Goal: Task Accomplishment & Management: Manage account settings

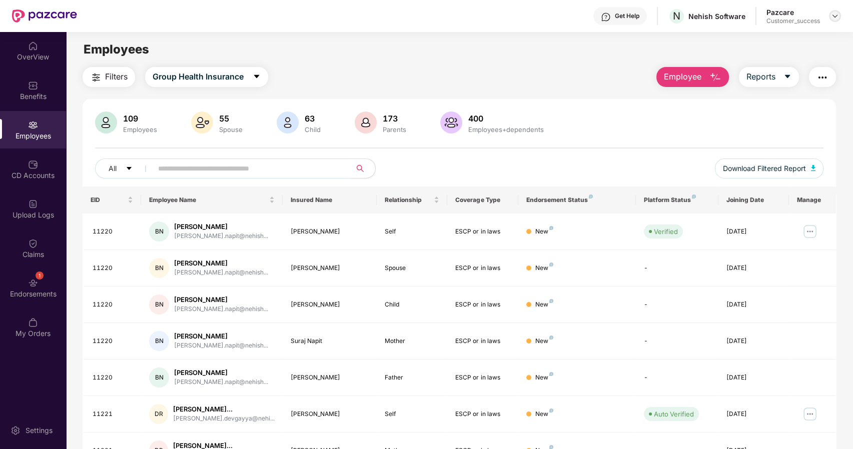
click at [838, 16] on img at bounding box center [835, 16] width 8 height 8
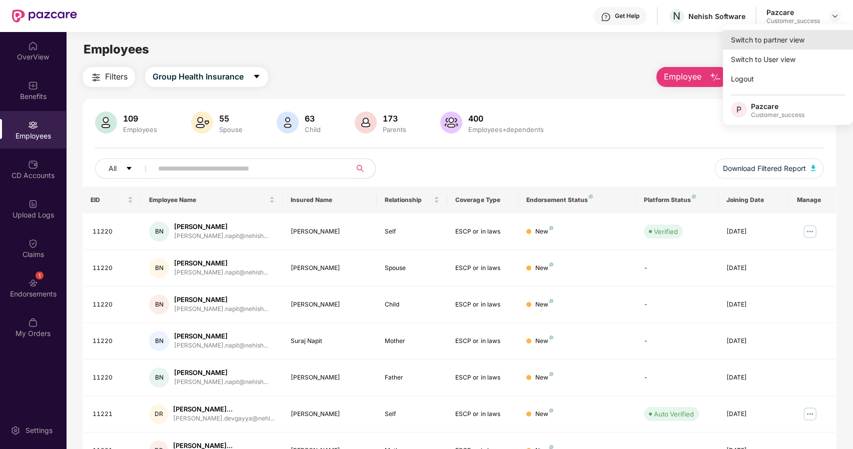
click at [779, 40] on div "Switch to partner view" at bounding box center [788, 40] width 130 height 20
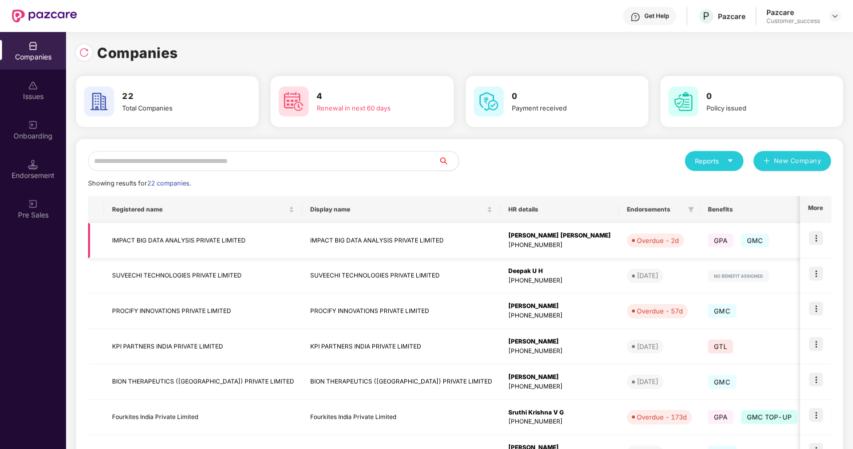
click at [815, 241] on img at bounding box center [816, 238] width 14 height 14
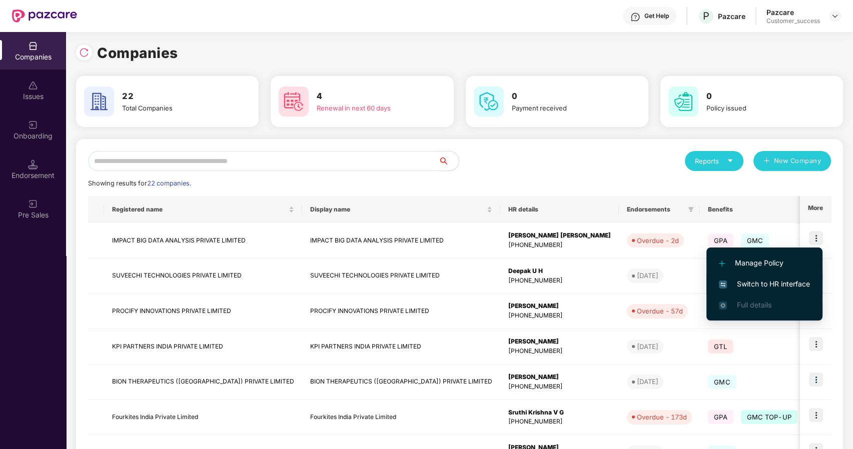
click at [789, 279] on span "Switch to HR interface" at bounding box center [764, 284] width 91 height 11
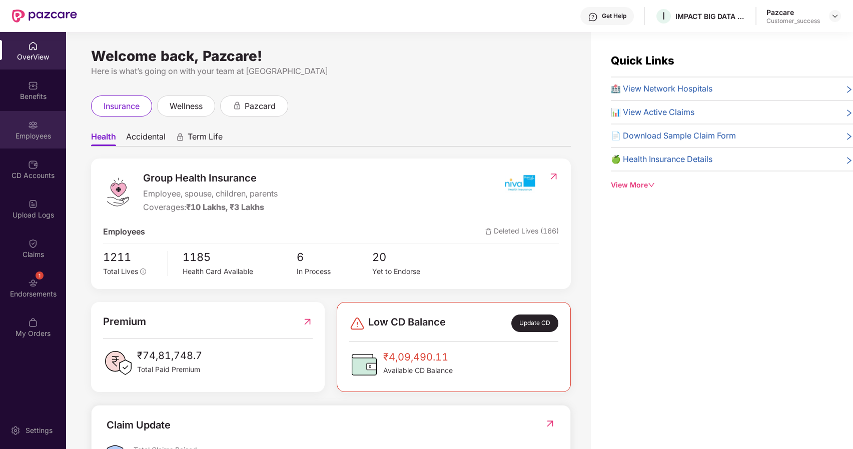
click at [42, 144] on div "Employees" at bounding box center [33, 130] width 66 height 38
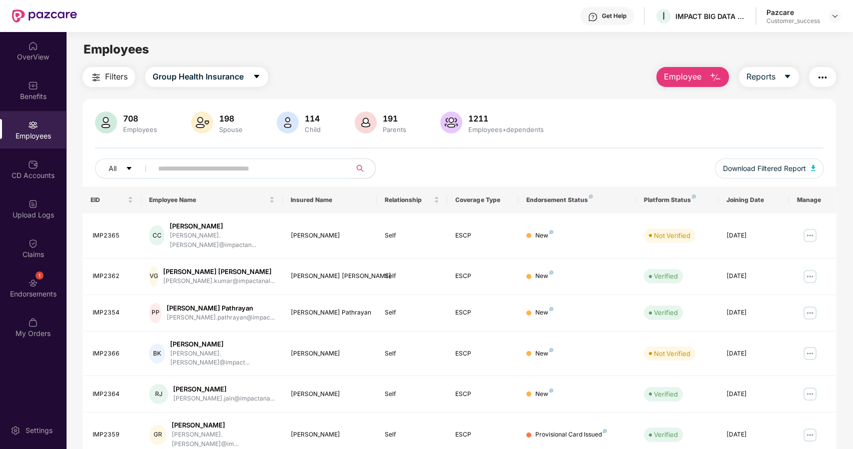
click at [255, 162] on input "text" at bounding box center [248, 168] width 180 height 15
click at [836, 17] on img at bounding box center [835, 16] width 8 height 8
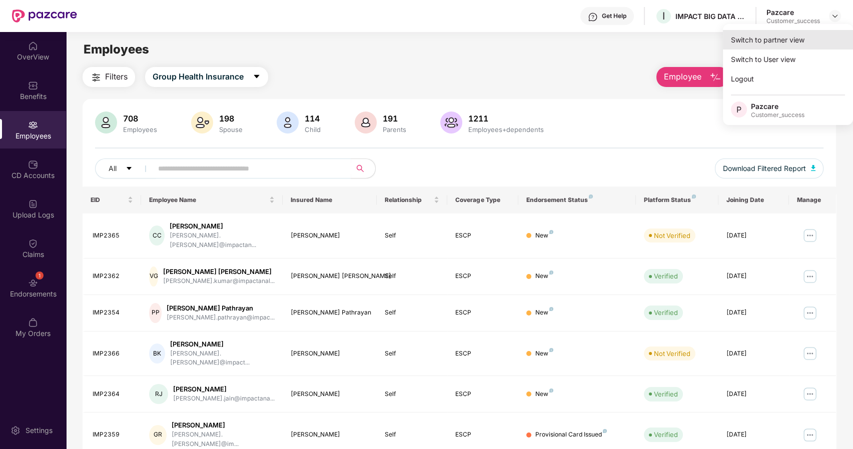
click at [775, 38] on div "Switch to partner view" at bounding box center [788, 40] width 130 height 20
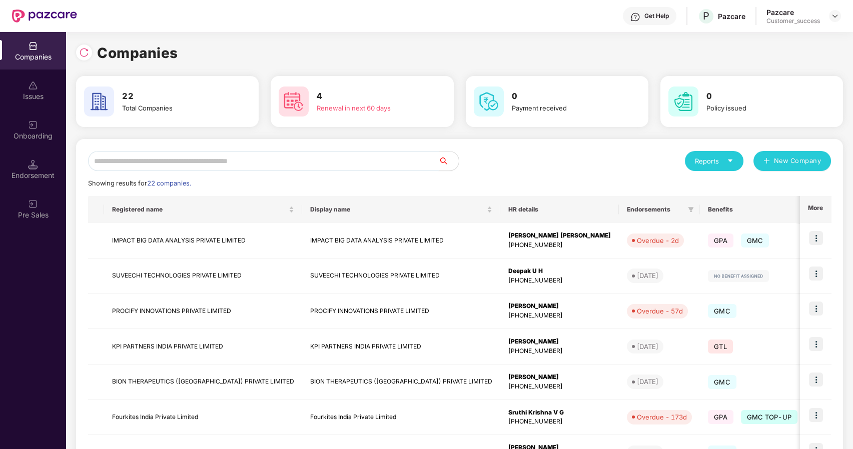
click at [260, 160] on input "text" at bounding box center [263, 161] width 351 height 20
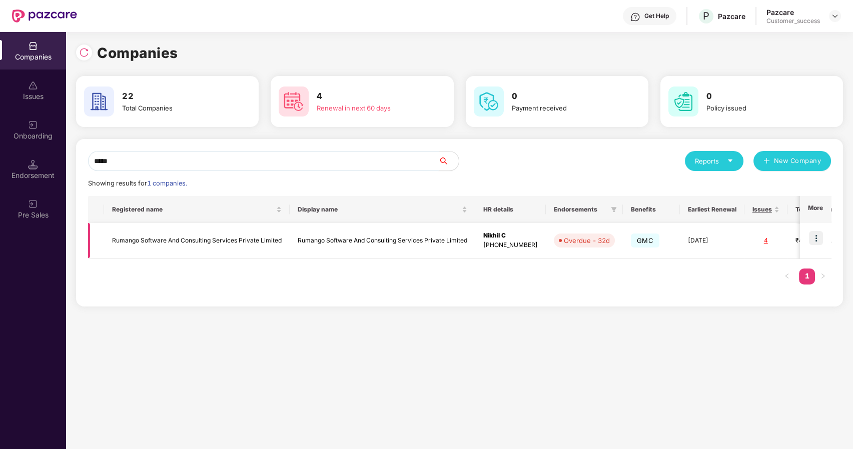
type input "*****"
click at [811, 232] on img at bounding box center [816, 238] width 14 height 14
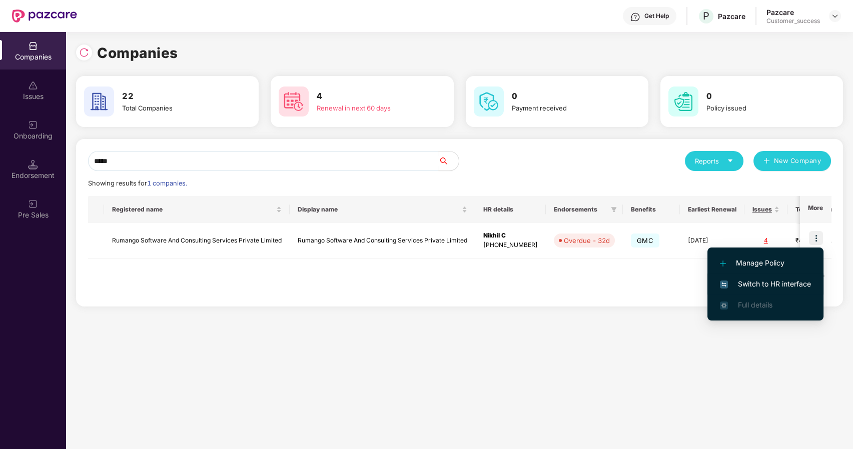
click at [746, 277] on li "Switch to HR interface" at bounding box center [765, 284] width 116 height 21
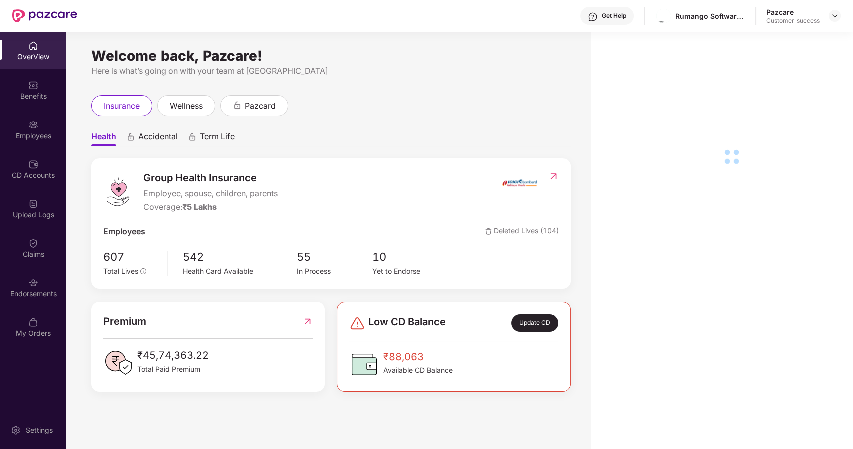
click at [30, 126] on img at bounding box center [33, 125] width 10 height 10
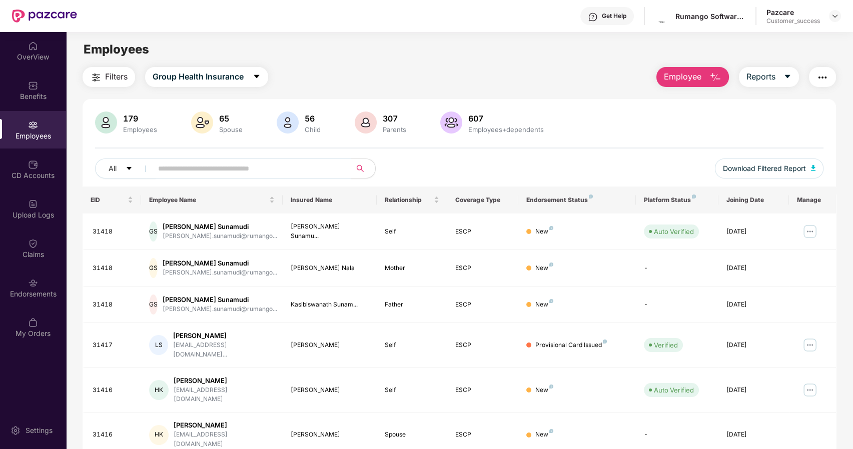
click at [822, 78] on img "button" at bounding box center [822, 78] width 12 height 12
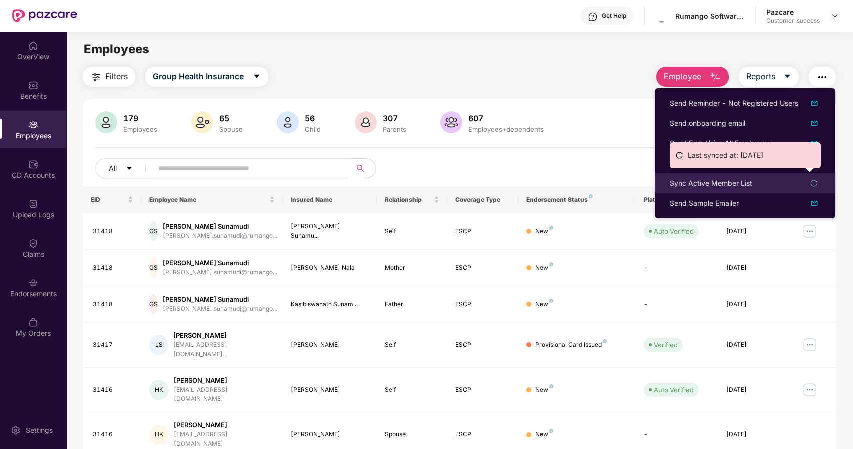
click at [704, 180] on div "Sync Active Member List" at bounding box center [711, 183] width 83 height 11
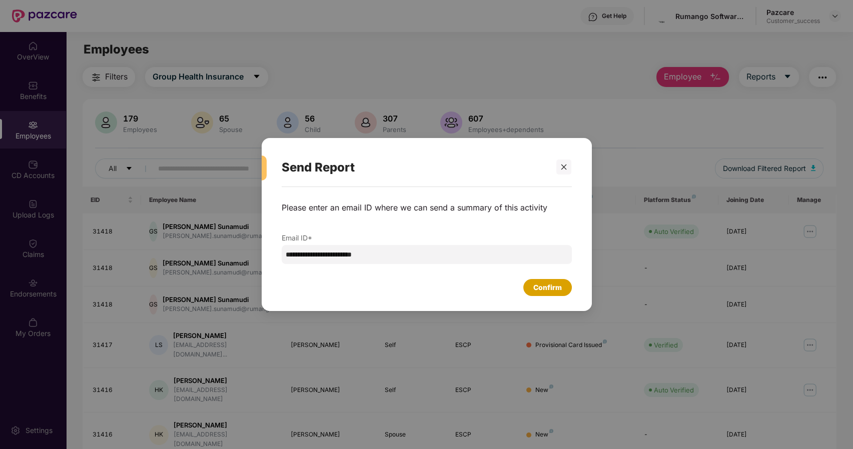
click at [544, 291] on div "Confirm" at bounding box center [547, 287] width 29 height 11
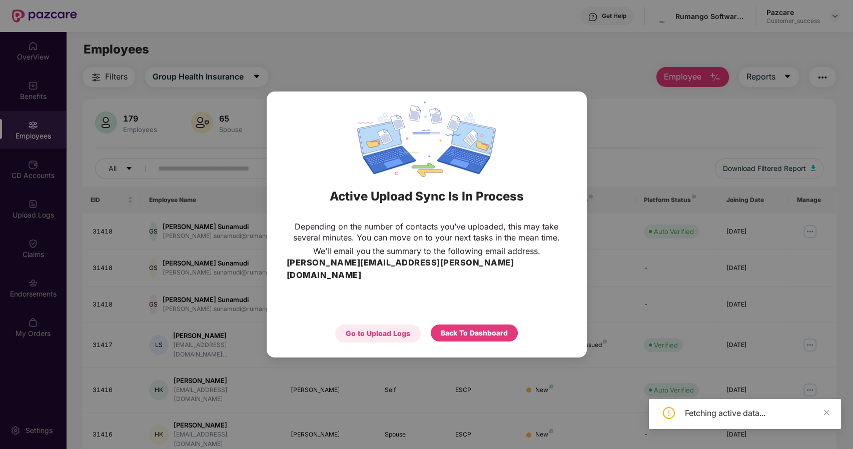
click at [398, 328] on div "Go to Upload Logs" at bounding box center [378, 333] width 65 height 11
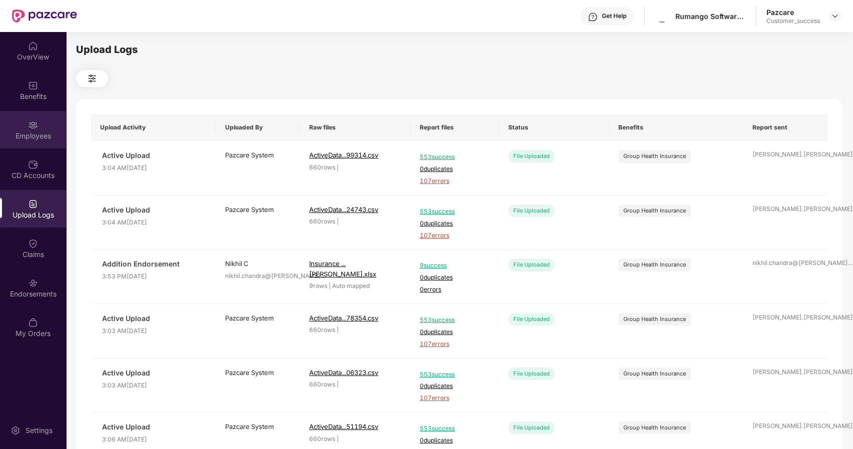
click at [37, 136] on div "Employees" at bounding box center [33, 136] width 66 height 10
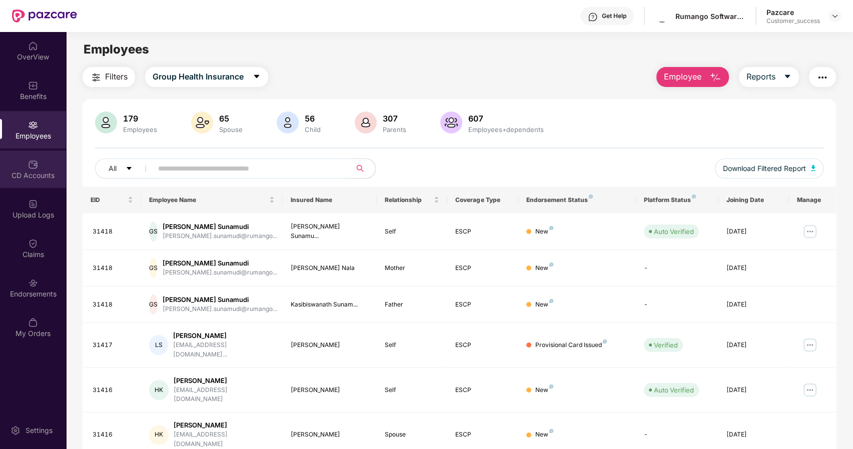
click at [32, 172] on div "CD Accounts" at bounding box center [33, 176] width 66 height 10
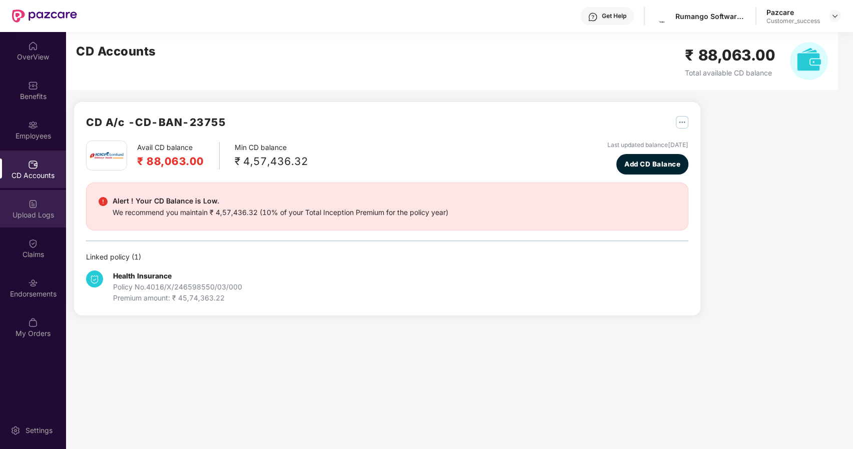
click at [30, 212] on div "Upload Logs" at bounding box center [33, 215] width 66 height 10
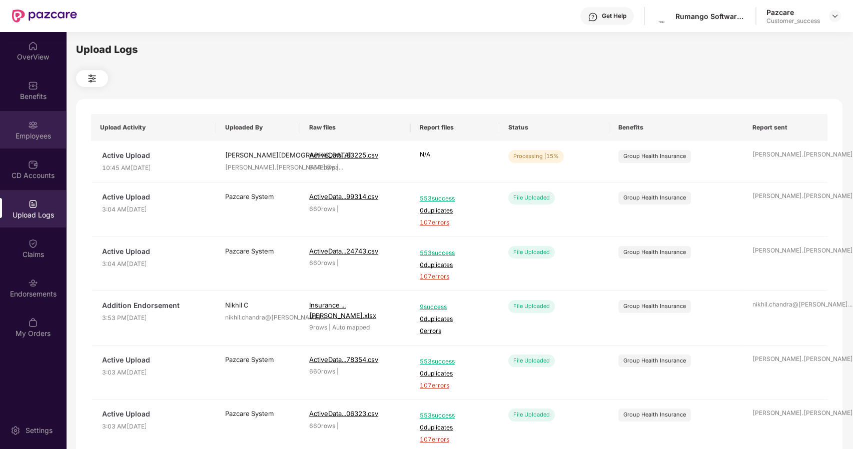
click at [41, 133] on div "Employees" at bounding box center [33, 136] width 66 height 10
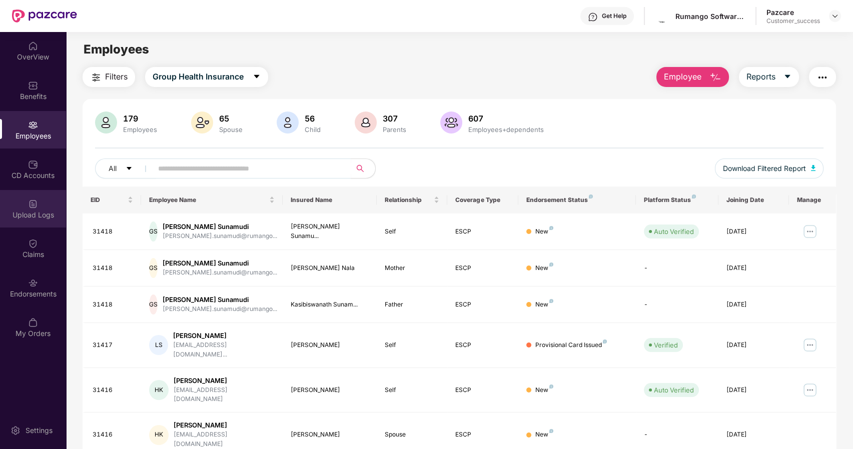
click at [39, 198] on div "Upload Logs" at bounding box center [33, 209] width 66 height 38
